Goal: Information Seeking & Learning: Learn about a topic

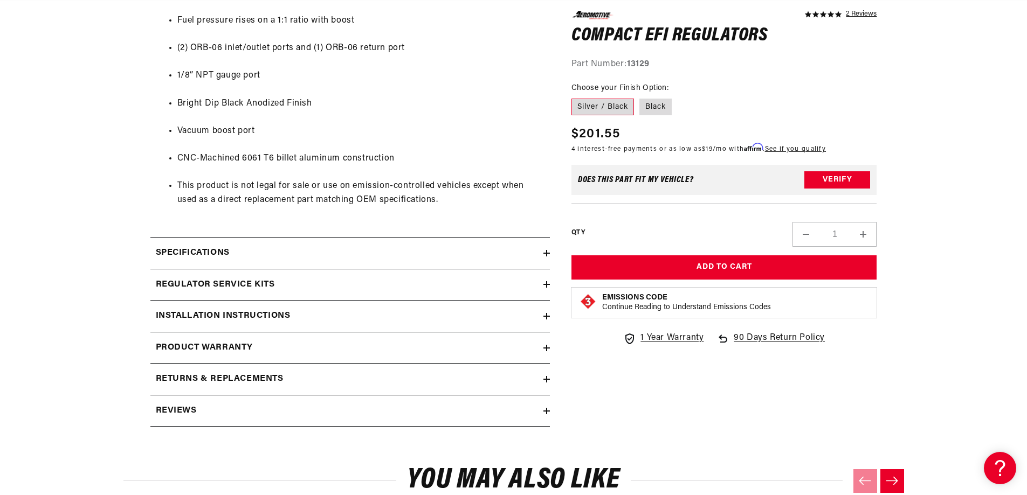
scroll to position [678, 0]
click at [462, 289] on div "Regulator Service Kits" at bounding box center [346, 285] width 393 height 14
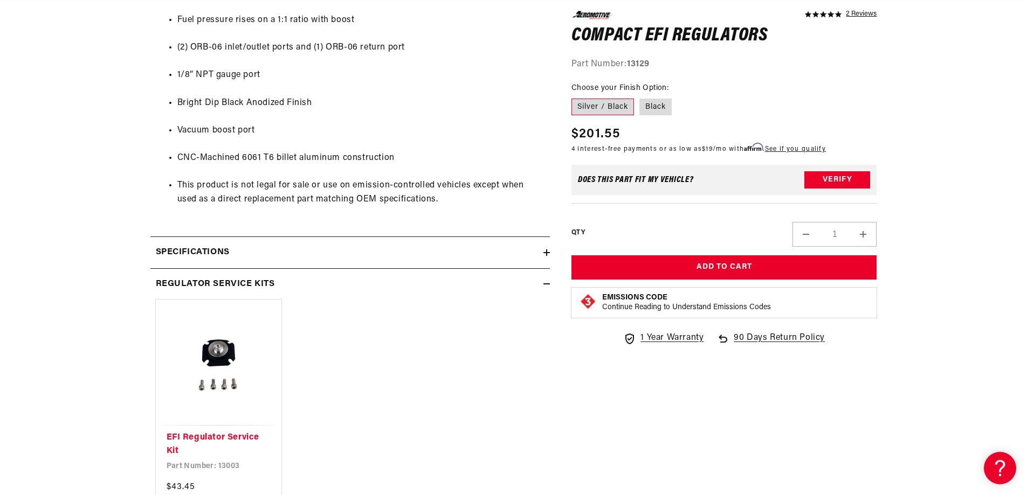
scroll to position [0, 0]
click at [540, 247] on div "Specifications" at bounding box center [346, 253] width 393 height 14
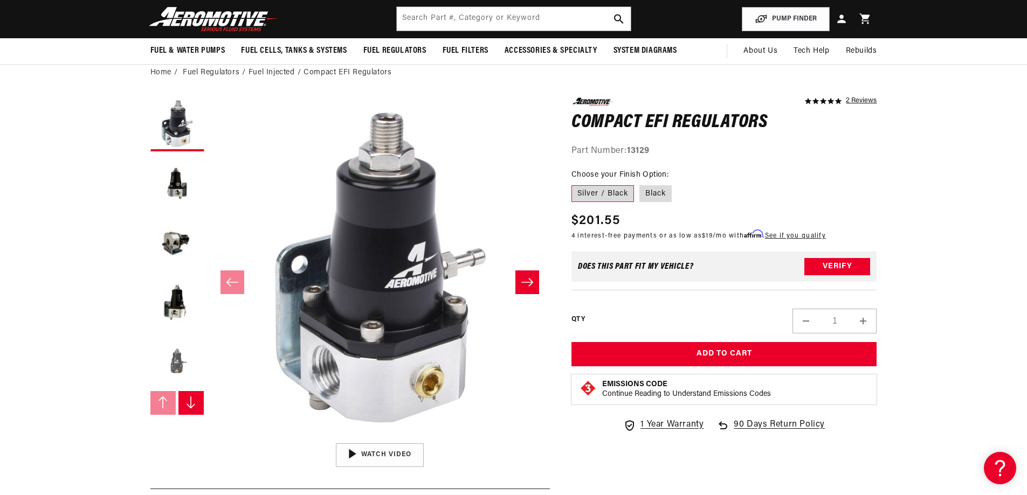
scroll to position [0, 2050]
click at [191, 416] on slider-component "Gallery Viewer" at bounding box center [177, 282] width 54 height 369
click at [191, 410] on button "Slide right" at bounding box center [191, 403] width 26 height 24
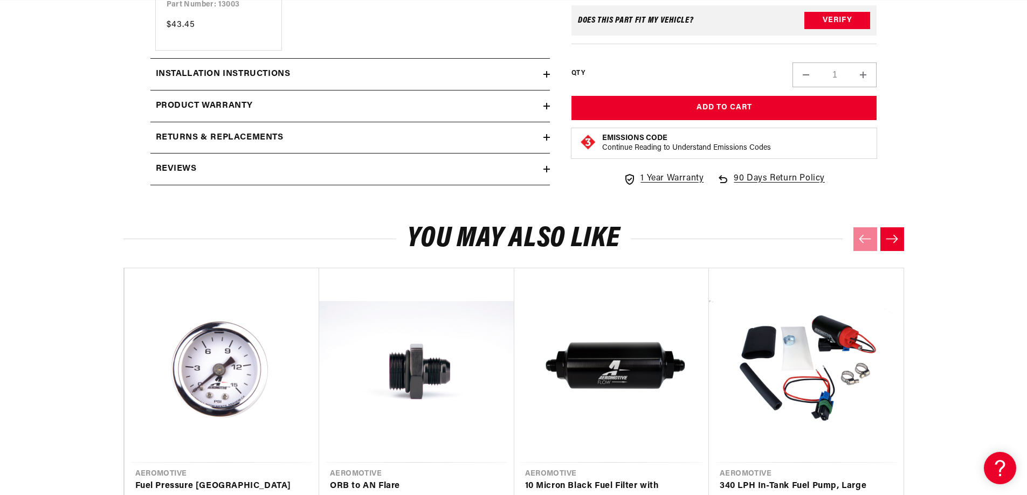
scroll to position [1482, 0]
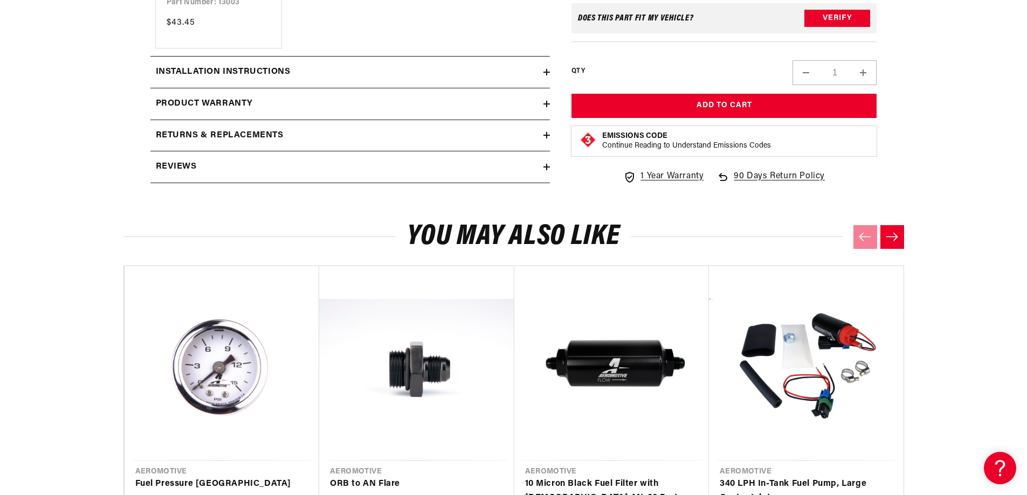
click at [536, 79] on div "Installation Instructions" at bounding box center [346, 72] width 393 height 14
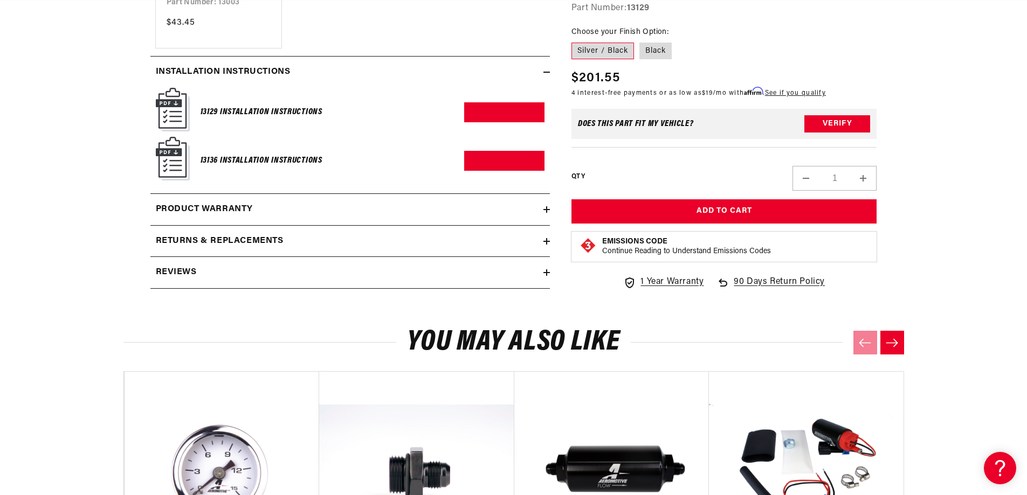
scroll to position [0, 683]
click at [170, 108] on img at bounding box center [173, 110] width 34 height 44
click at [498, 116] on link "Download PDF" at bounding box center [504, 112] width 80 height 20
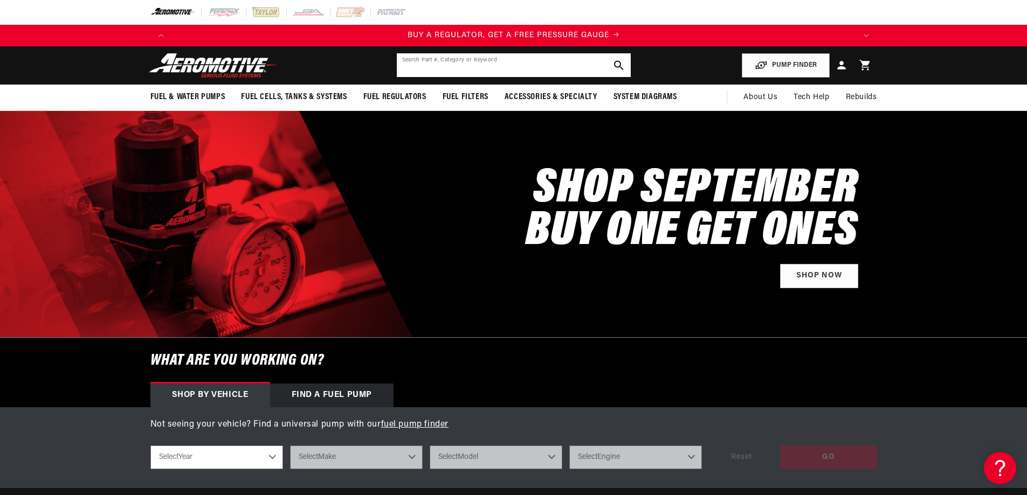
click at [467, 62] on input "text" at bounding box center [514, 65] width 234 height 24
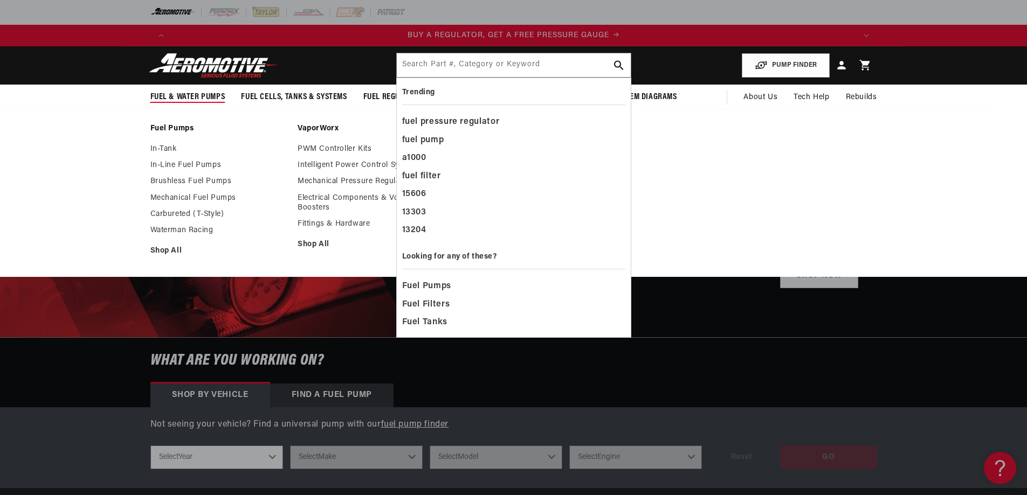
click at [103, 182] on div "Fuel Pumps In-Tank In-Line Fuel Pumps Brushless Fuel Pumps Shop All Shop All Sh…" at bounding box center [513, 193] width 1027 height 168
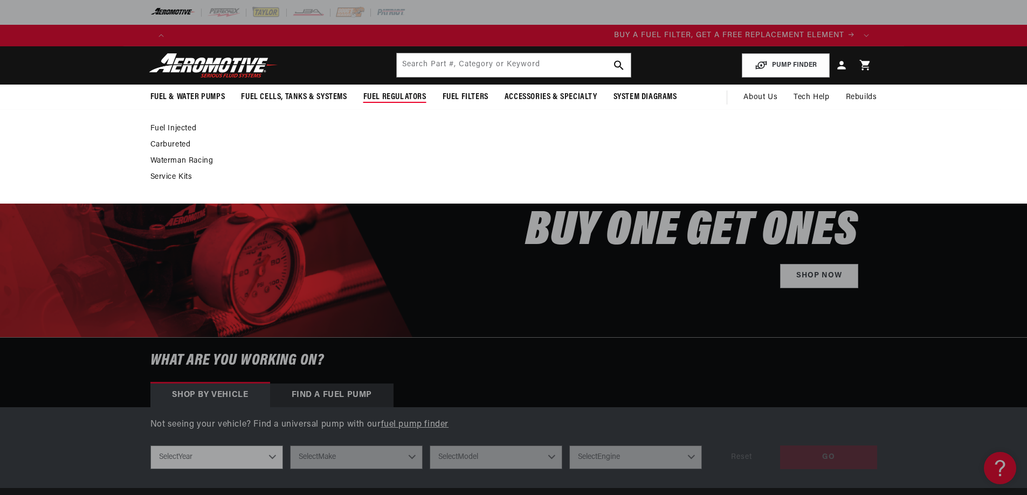
scroll to position [0, 683]
click at [187, 127] on link "Fuel Injected" at bounding box center [508, 129] width 716 height 10
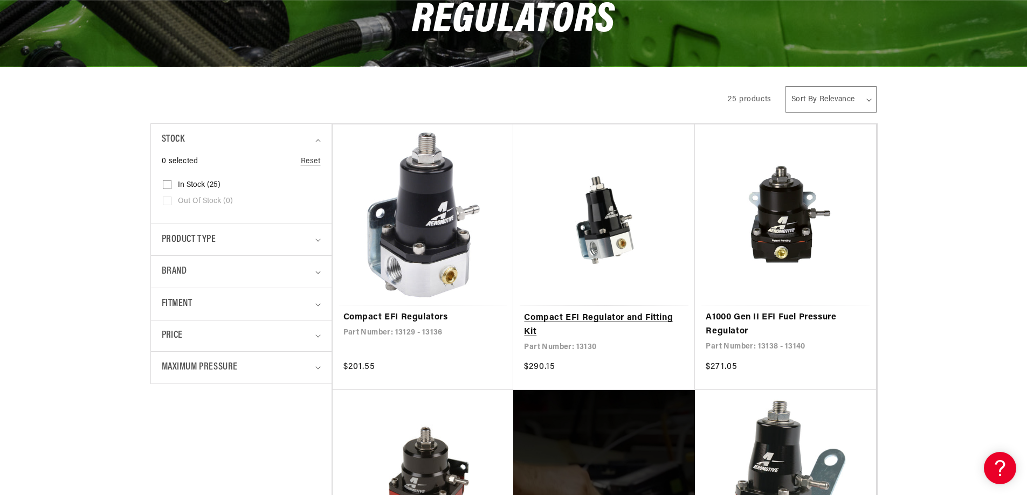
click at [536, 324] on link "Compact EFI Regulator and Fitting Kit" at bounding box center [604, 325] width 160 height 27
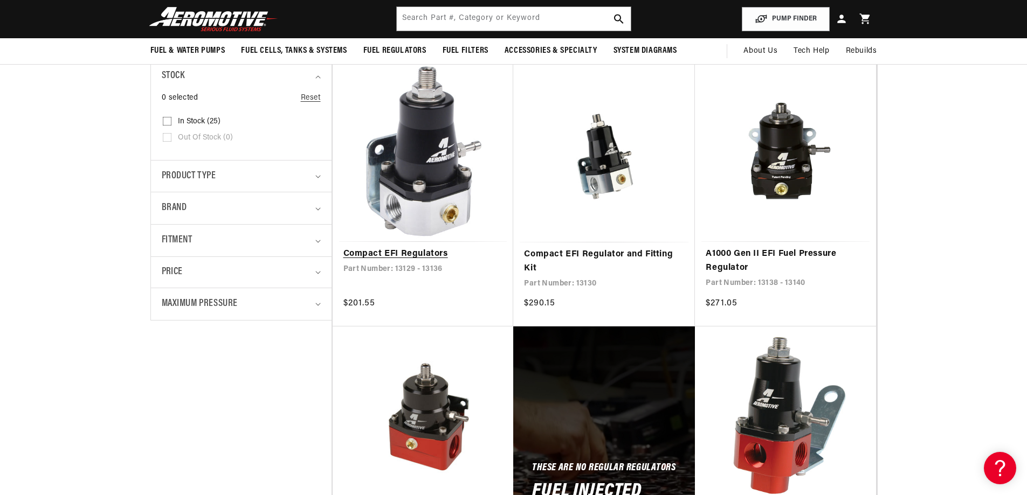
scroll to position [234, 0]
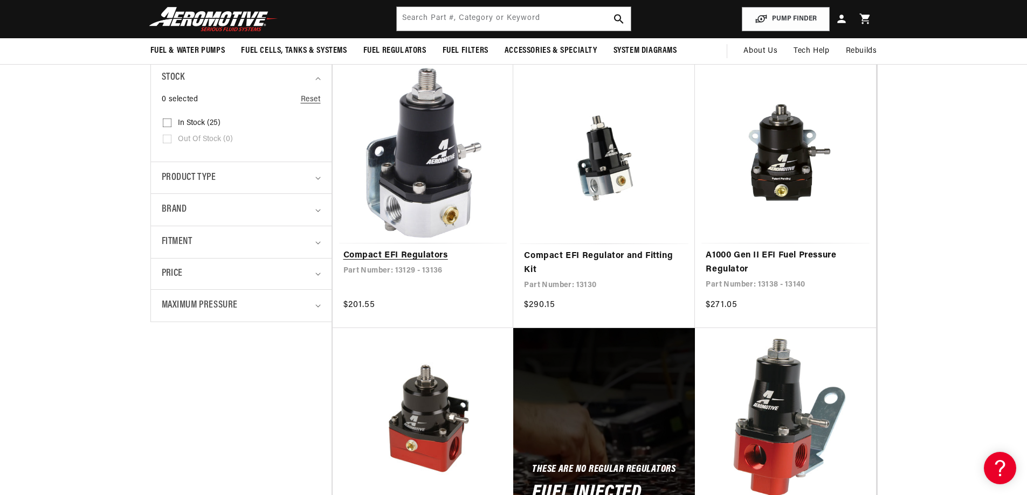
click at [391, 253] on link "Compact EFI Regulators" at bounding box center [423, 256] width 160 height 14
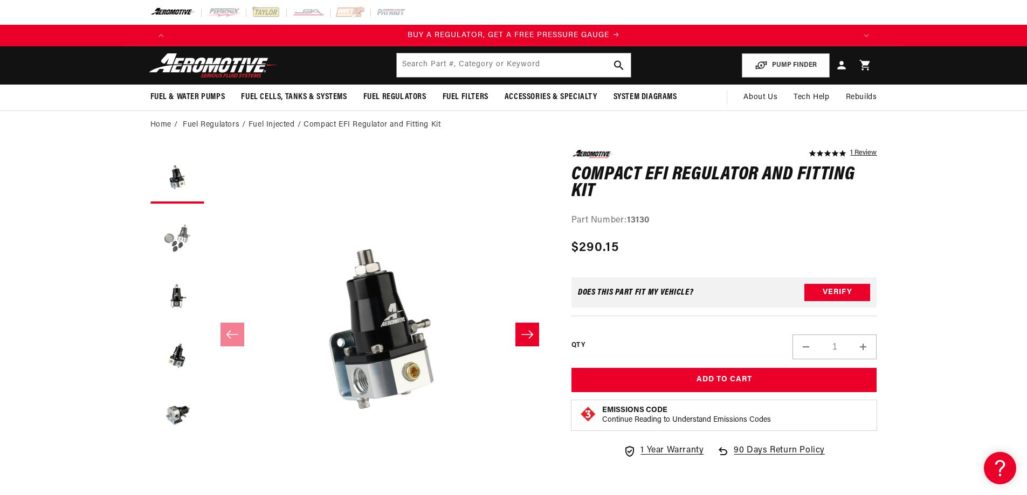
click at [168, 237] on button "Load image 2 in gallery view" at bounding box center [177, 236] width 54 height 54
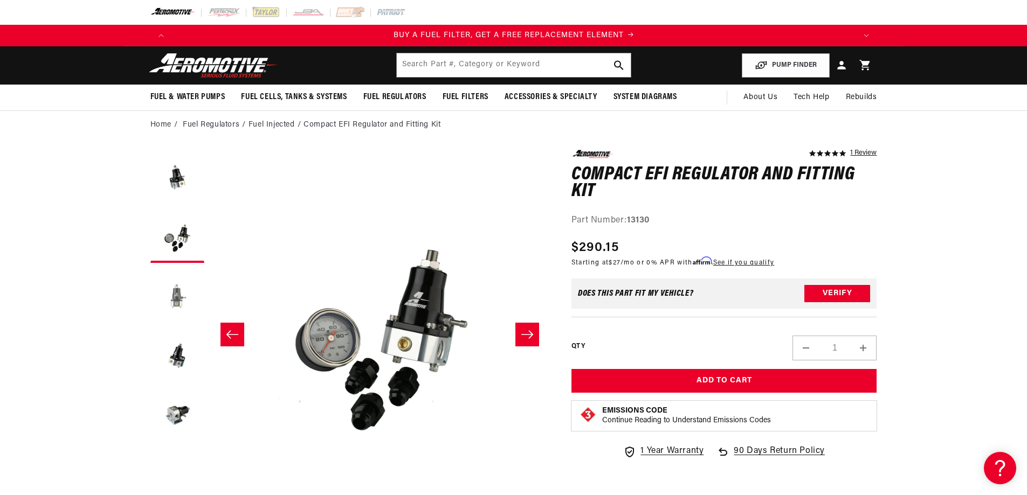
scroll to position [0, 683]
click at [188, 303] on button "Load image 3 in gallery view" at bounding box center [177, 295] width 54 height 54
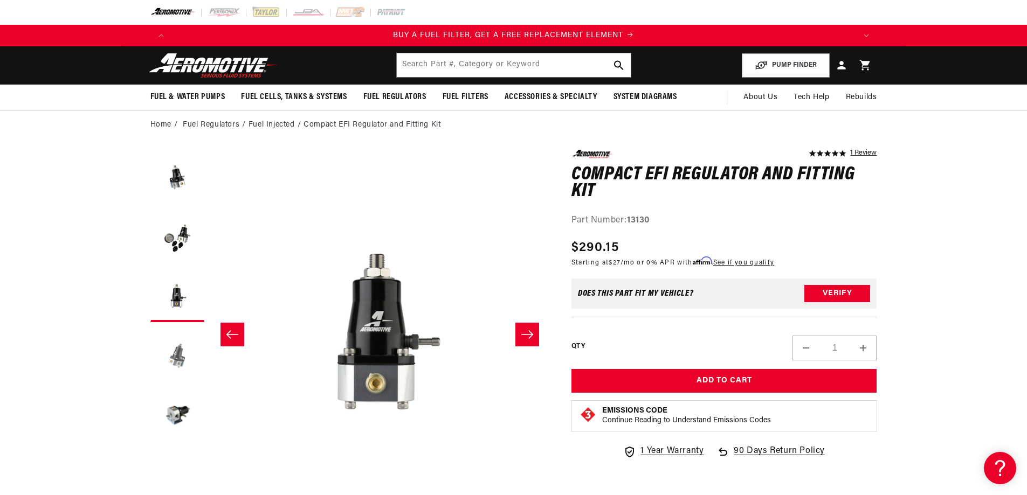
click at [188, 337] on button "Load image 4 in gallery view" at bounding box center [177, 355] width 54 height 54
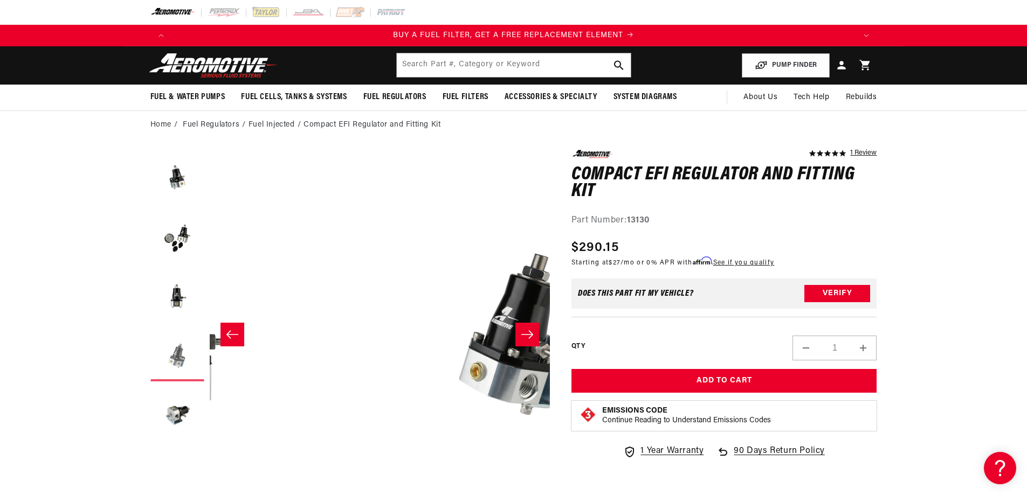
scroll to position [0, 1021]
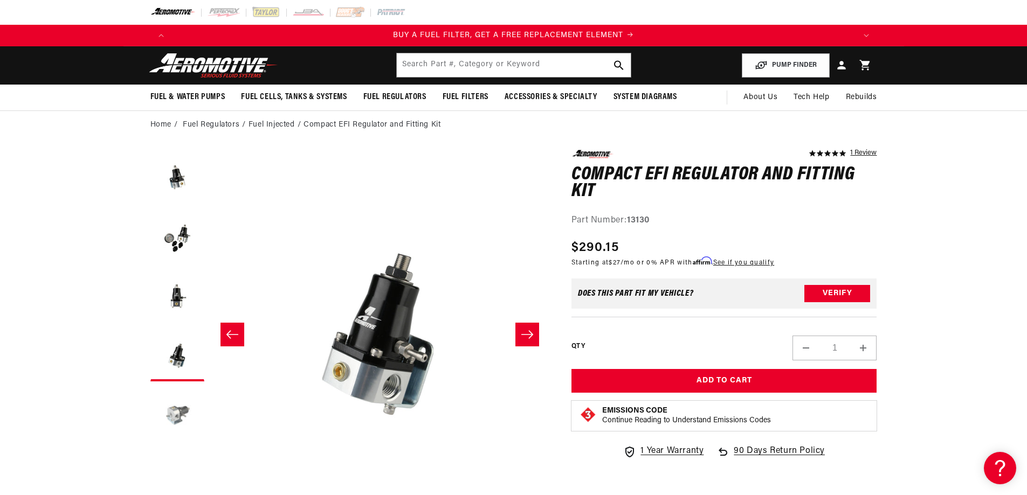
click at [180, 403] on button "Load image 5 in gallery view" at bounding box center [177, 414] width 54 height 54
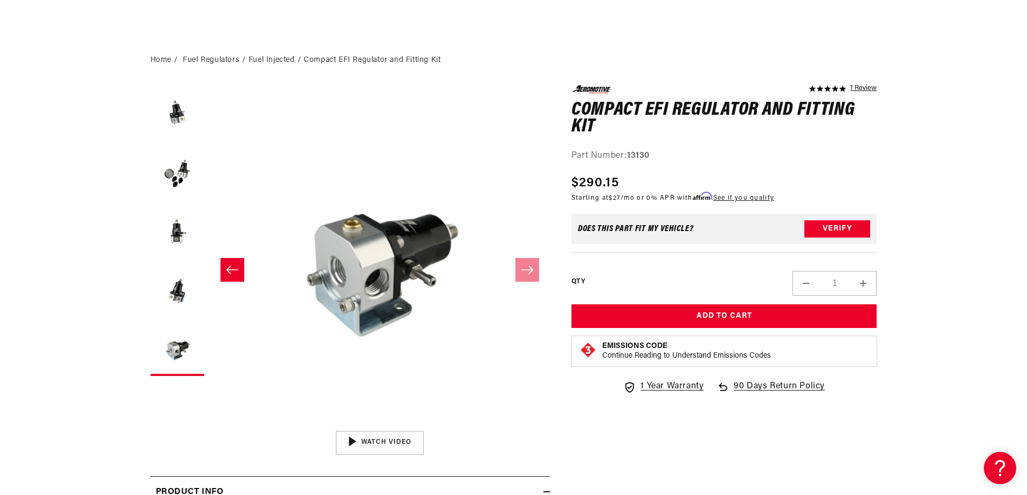
scroll to position [0, 683]
